Goal: Transaction & Acquisition: Purchase product/service

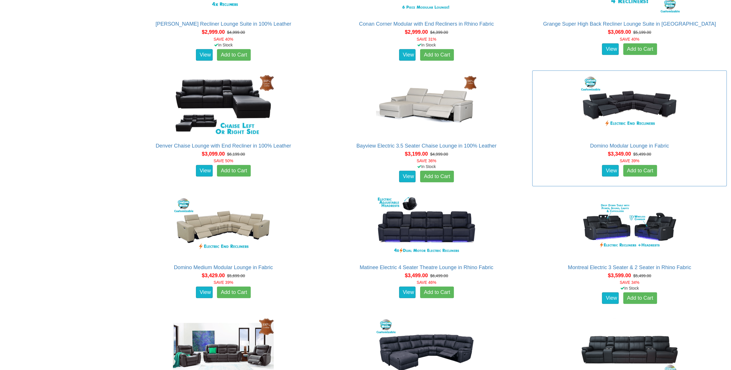
scroll to position [1066, 0]
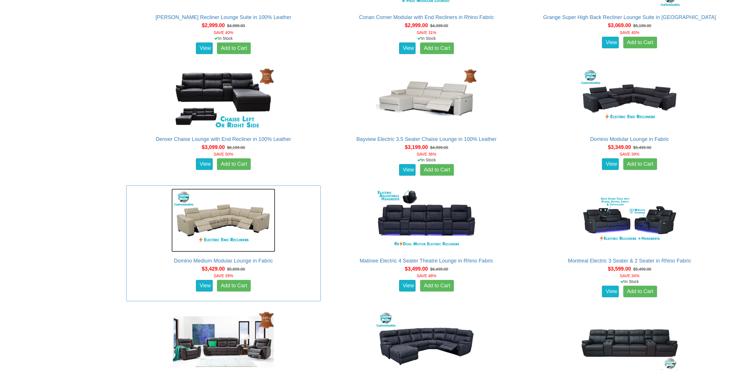
click at [229, 222] on img at bounding box center [223, 219] width 104 height 63
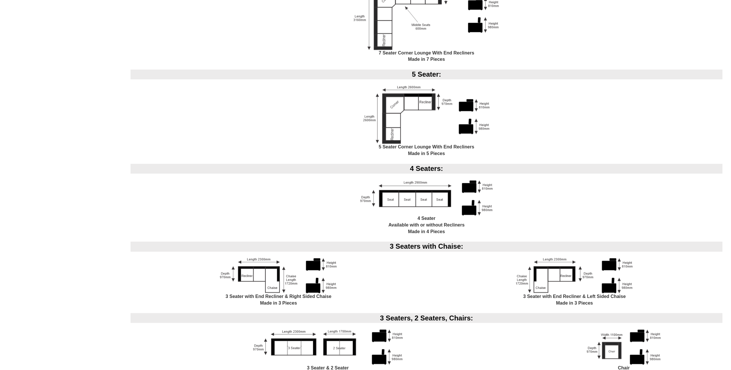
scroll to position [979, 0]
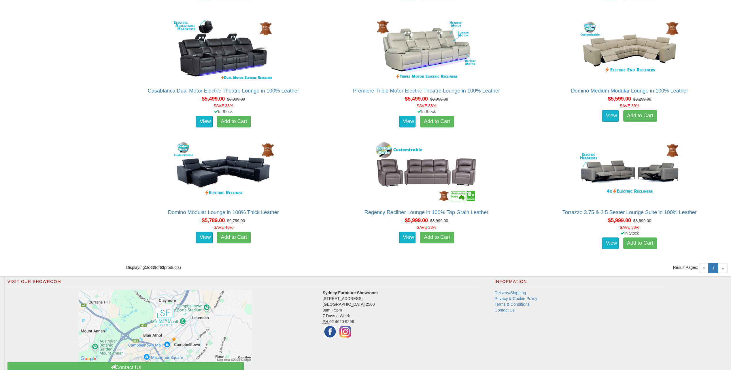
scroll to position [2686, 0]
